Goal: Task Accomplishment & Management: Manage account settings

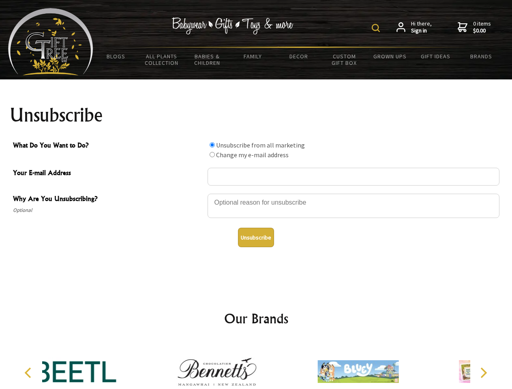
click at [377, 28] on img at bounding box center [376, 28] width 8 height 8
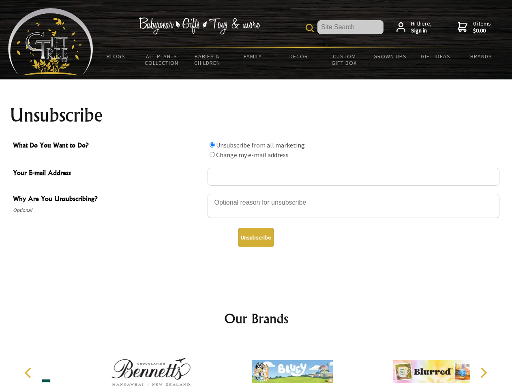
click at [256, 193] on div at bounding box center [354, 207] width 292 height 28
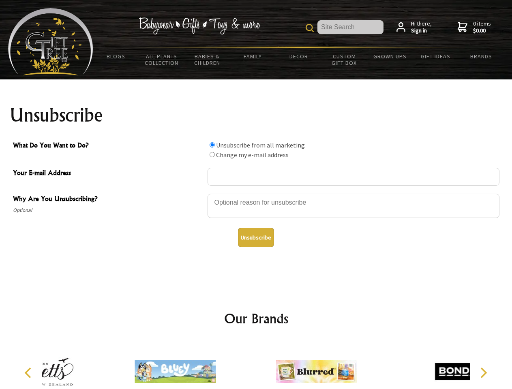
click at [212, 145] on input "What Do You Want to Do?" at bounding box center [212, 144] width 5 height 5
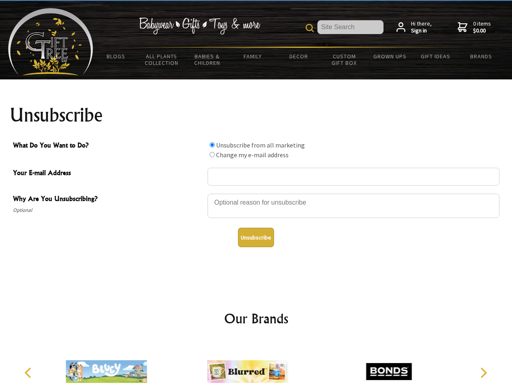
click at [212, 154] on input "What Do You Want to Do?" at bounding box center [212, 154] width 5 height 5
radio input "true"
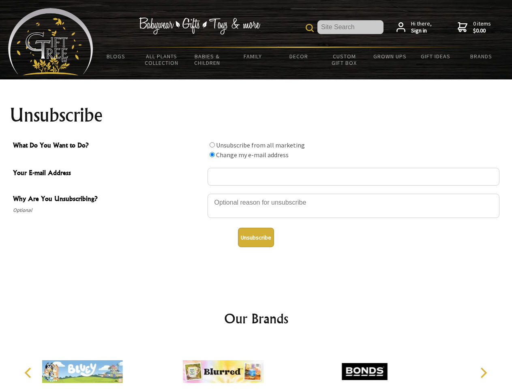
click at [256, 237] on button "Unsubscribe" at bounding box center [256, 237] width 36 height 19
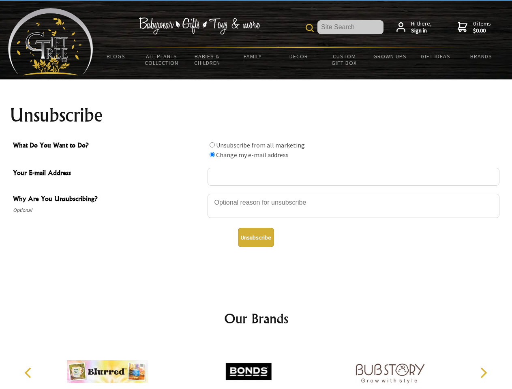
click at [29, 373] on icon "Previous" at bounding box center [29, 373] width 11 height 11
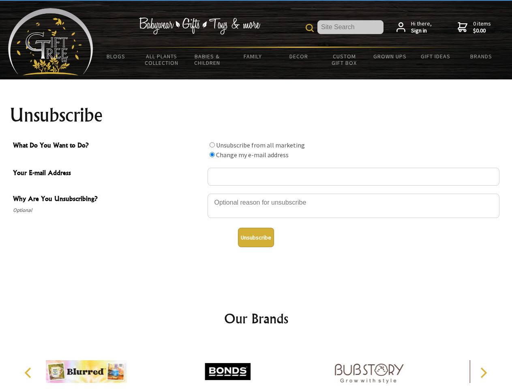
click at [483, 373] on icon "Next" at bounding box center [482, 373] width 11 height 11
